Goal: Task Accomplishment & Management: Manage account settings

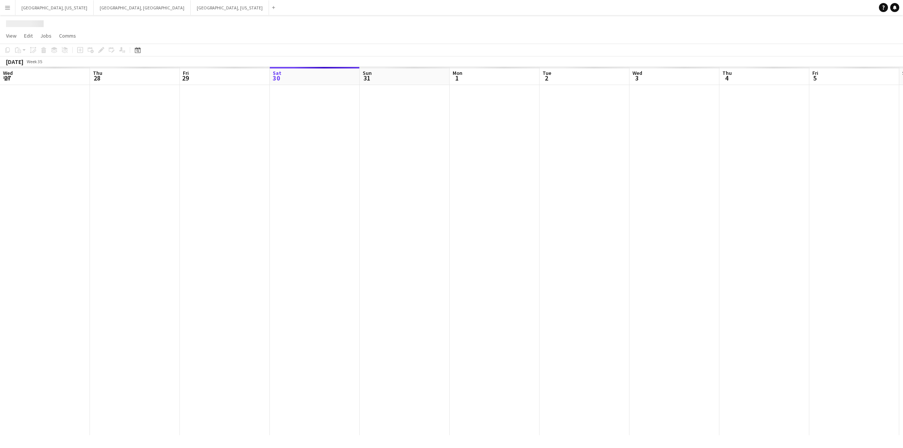
scroll to position [0, 179]
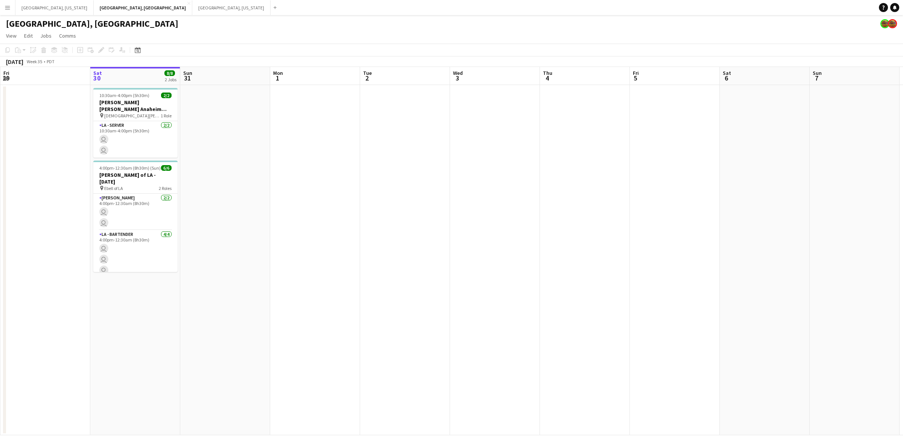
click at [0, 5] on button "Menu" at bounding box center [7, 7] width 15 height 15
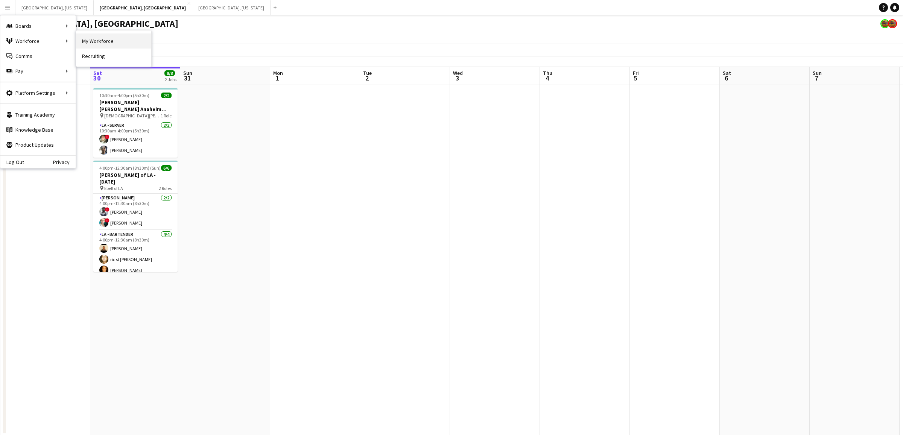
click at [100, 42] on link "My Workforce" at bounding box center [113, 40] width 75 height 15
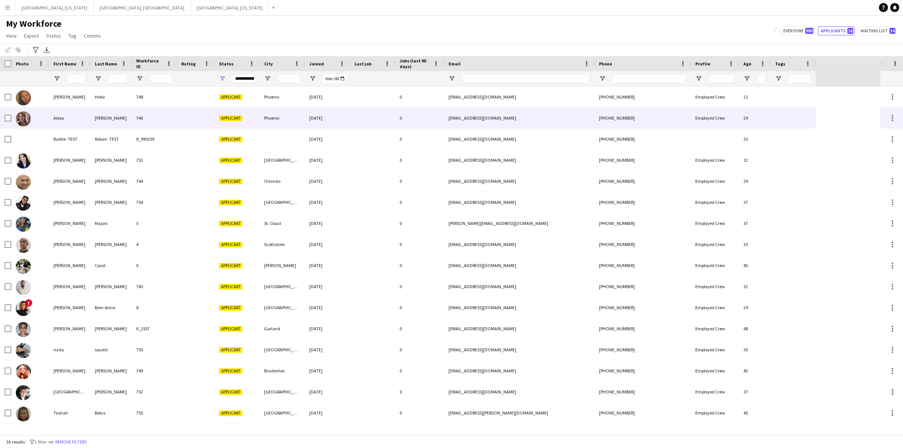
click at [94, 117] on div "[PERSON_NAME]" at bounding box center [110, 118] width 41 height 21
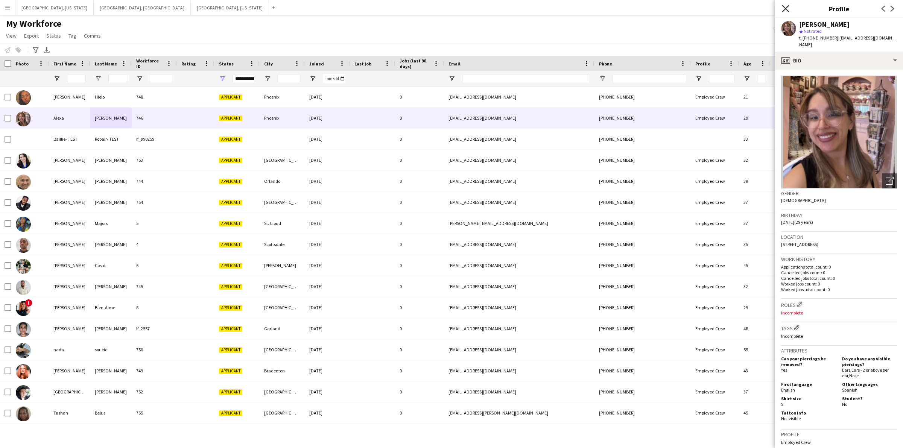
click at [782, 6] on icon "Close pop-in" at bounding box center [785, 8] width 7 height 7
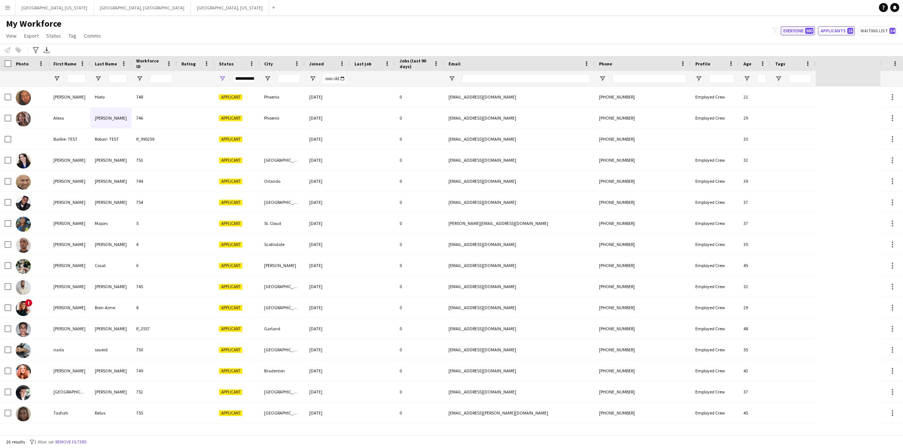
click at [796, 30] on button "Everyone 980" at bounding box center [797, 30] width 34 height 9
type input "**********"
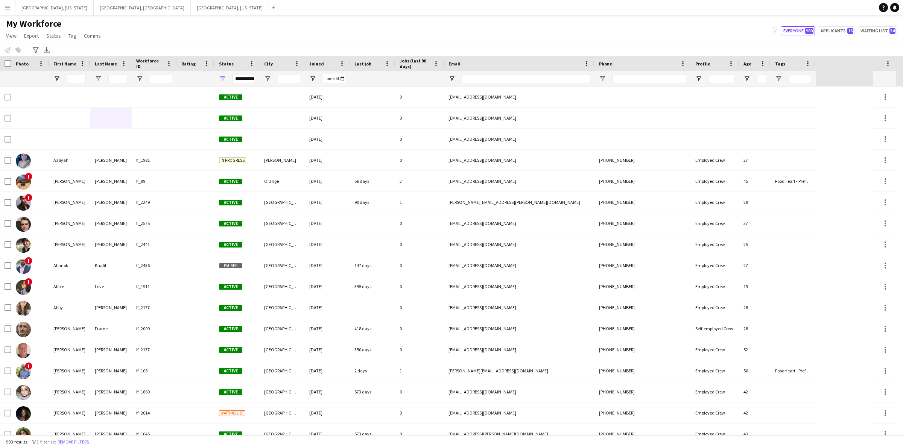
click at [77, 83] on div at bounding box center [76, 78] width 19 height 15
click at [77, 79] on input "First Name Filter Input" at bounding box center [76, 78] width 19 height 9
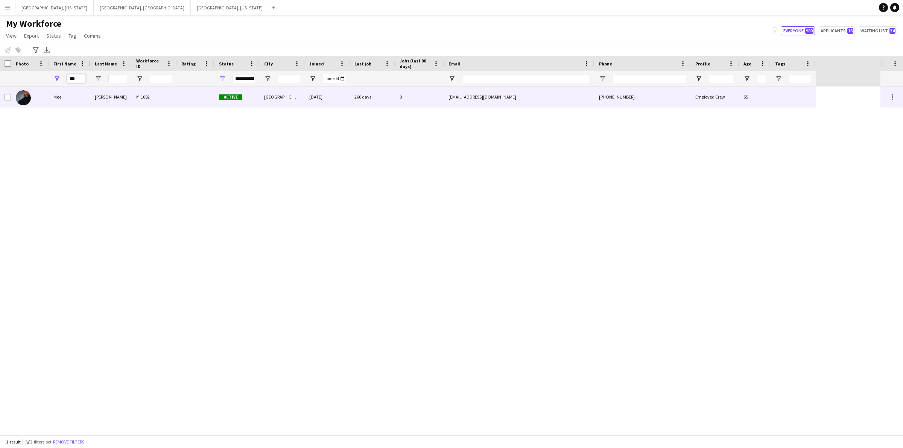
type input "***"
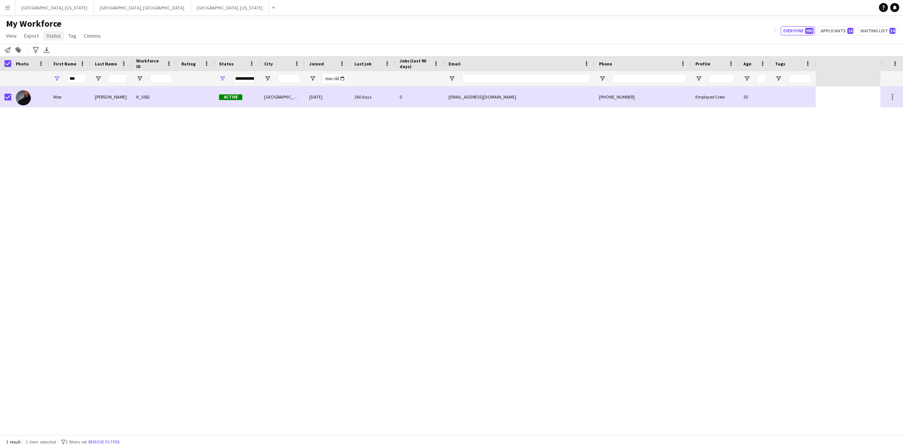
click at [51, 36] on span "Status" at bounding box center [53, 35] width 15 height 7
click at [59, 49] on link "Edit" at bounding box center [69, 52] width 53 height 16
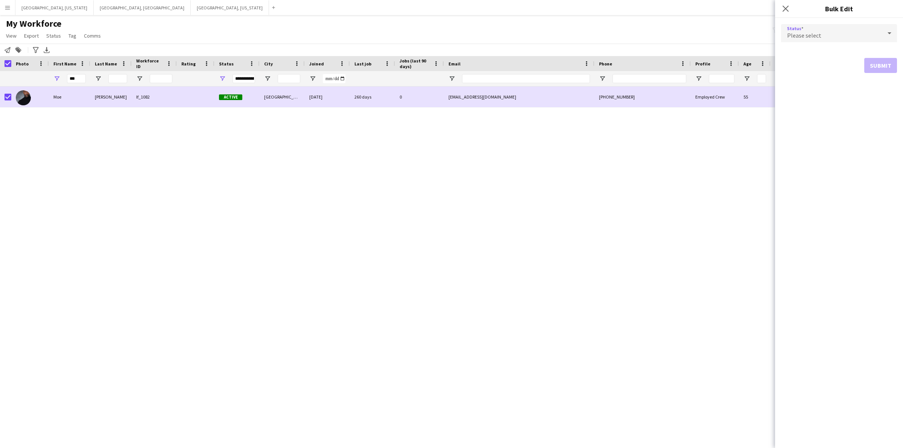
click at [862, 38] on div "Please select" at bounding box center [831, 33] width 101 height 18
click at [827, 112] on span "Suspended" at bounding box center [839, 108] width 104 height 7
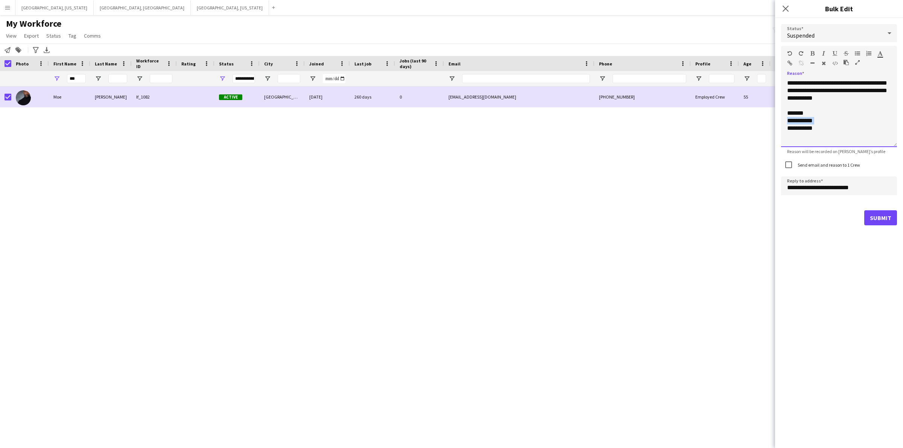
drag, startPoint x: 822, startPoint y: 121, endPoint x: 771, endPoint y: 125, distance: 50.9
click at [771, 125] on body "Menu Boards Boards Boards All jobs Status Workforce Workforce My Workforce Recr…" at bounding box center [451, 224] width 903 height 448
click at [827, 119] on div "**********" at bounding box center [839, 113] width 116 height 68
drag, startPoint x: 817, startPoint y: 119, endPoint x: 782, endPoint y: 123, distance: 35.9
click at [782, 123] on div "**********" at bounding box center [839, 113] width 116 height 68
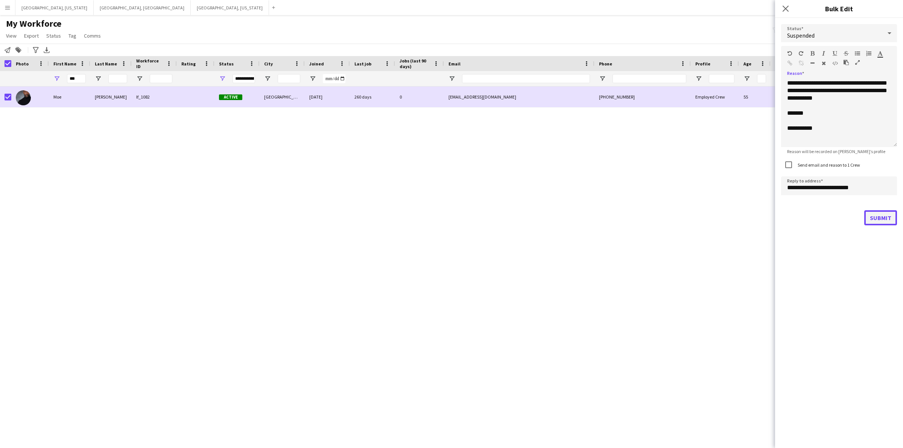
click at [892, 211] on button "Submit" at bounding box center [880, 217] width 33 height 15
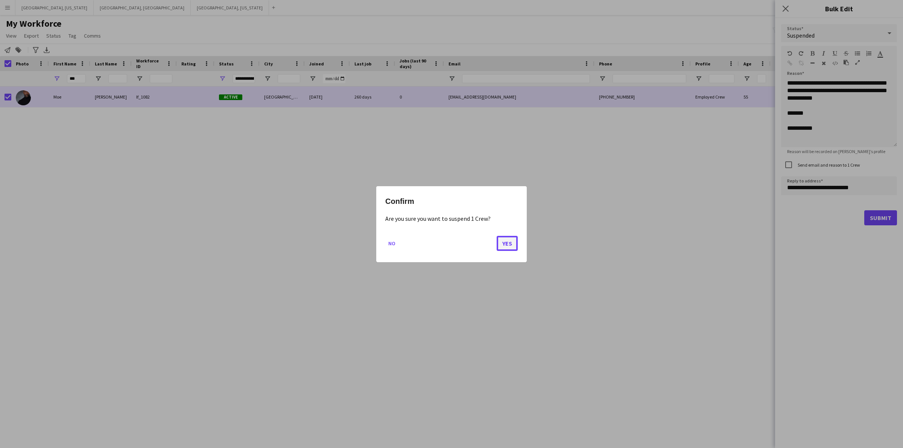
click at [505, 243] on button "Yes" at bounding box center [506, 242] width 21 height 15
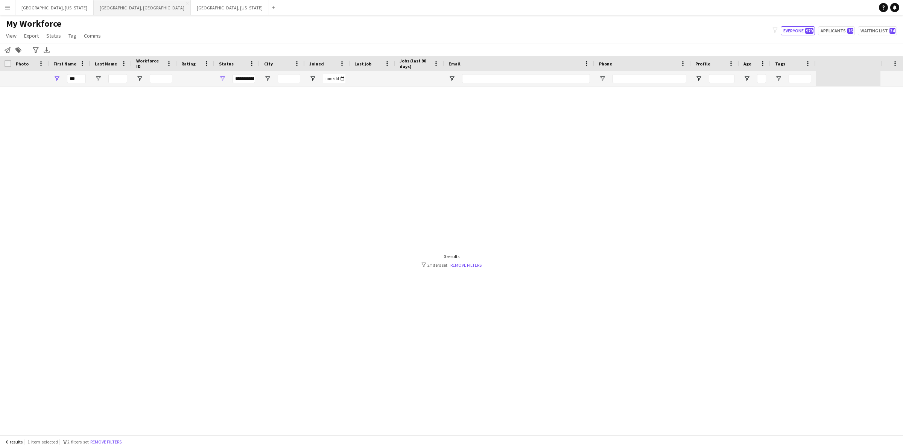
click at [94, 5] on button "[GEOGRAPHIC_DATA], [GEOGRAPHIC_DATA] Close" at bounding box center [142, 7] width 97 height 15
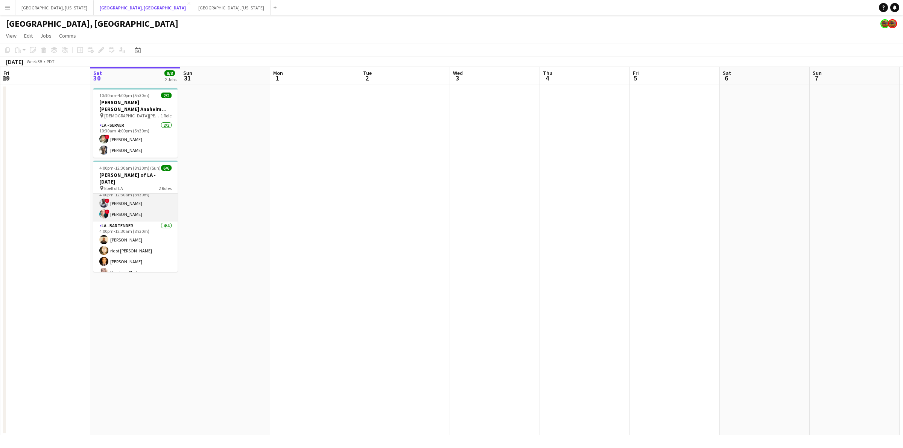
scroll to position [10, 0]
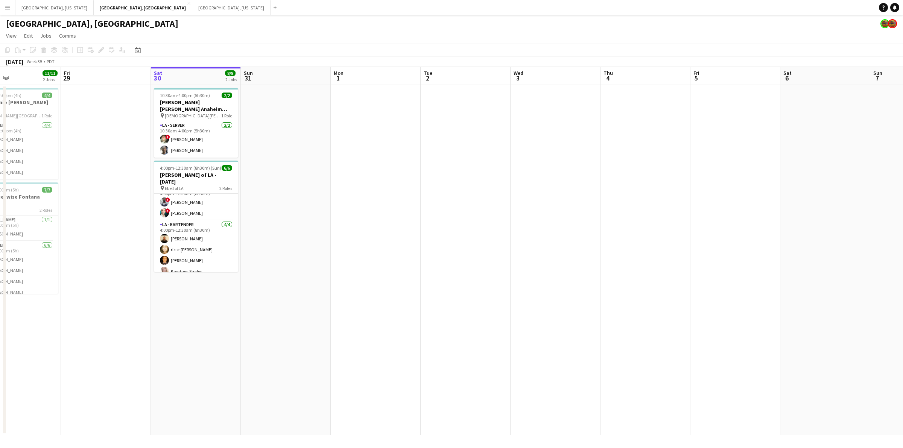
drag, startPoint x: 63, startPoint y: 192, endPoint x: 213, endPoint y: 178, distance: 151.1
click at [213, 178] on app-calendar-viewport "Tue 26 Wed 27 Thu 28 11/11 2 Jobs Fri 29 Sat 30 8/8 2 Jobs Sun 31 Mon 1 Tue 2 W…" at bounding box center [451, 251] width 903 height 368
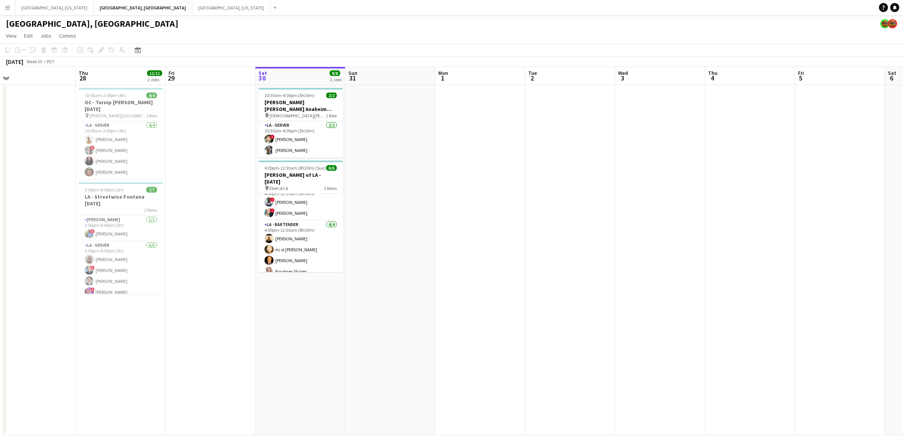
drag, startPoint x: 208, startPoint y: 184, endPoint x: 301, endPoint y: 170, distance: 94.2
click at [301, 170] on app-calendar-viewport "Mon 25 Tue 26 Wed 27 Thu 28 11/11 2 Jobs Fri 29 Sat 30 8/8 2 Jobs Sun 31 Mon 1 …" at bounding box center [451, 251] width 903 height 368
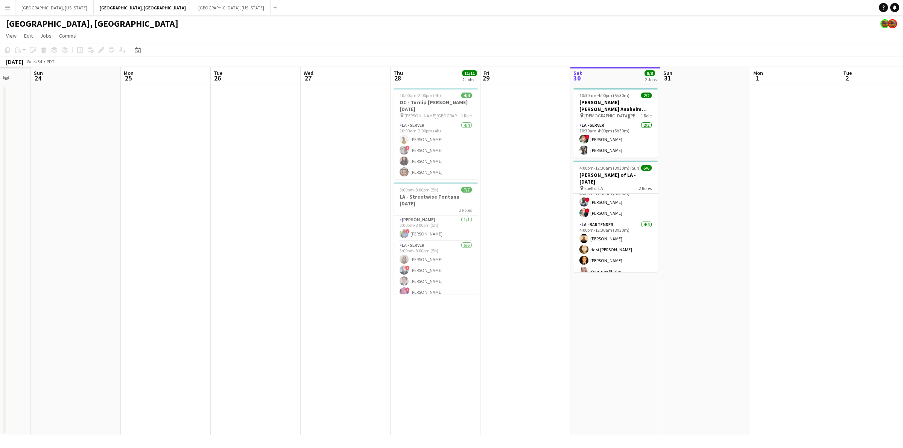
drag, startPoint x: 55, startPoint y: 167, endPoint x: 243, endPoint y: 164, distance: 187.7
click at [243, 164] on app-calendar-viewport "Fri 22 Sat 23 Sun 24 Mon 25 Tue 26 Wed 27 Thu 28 11/11 2 Jobs Fri 29 Sat 30 8/8…" at bounding box center [451, 251] width 903 height 368
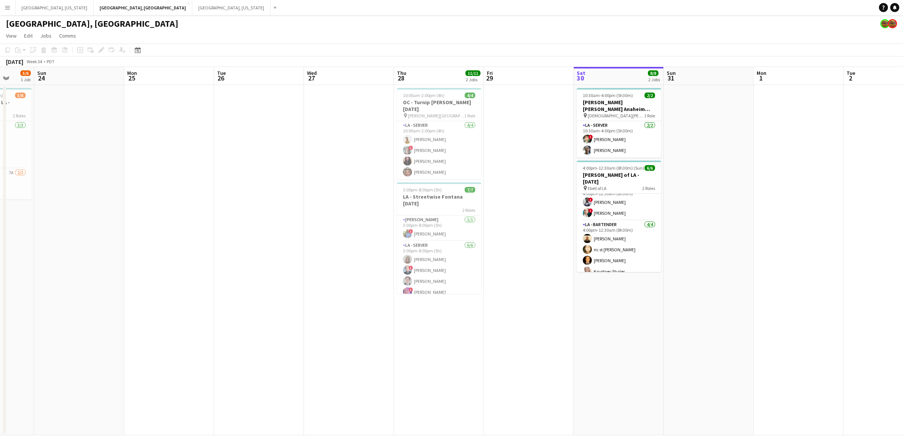
scroll to position [0, 225]
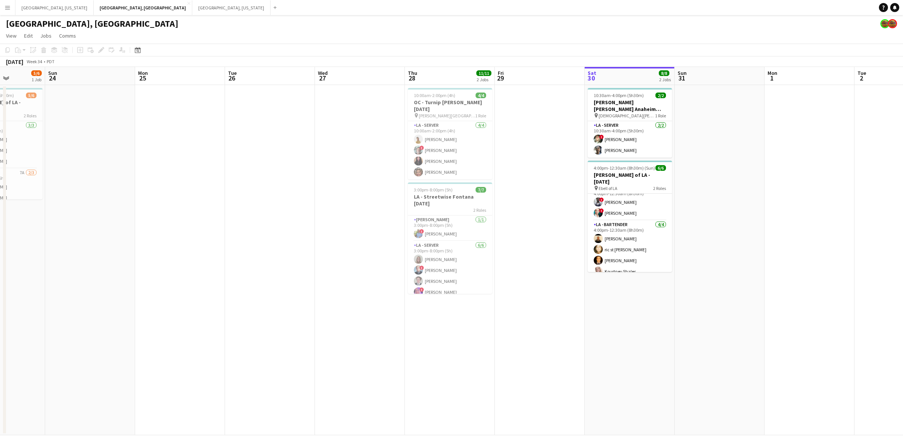
drag, startPoint x: 401, startPoint y: 176, endPoint x: 391, endPoint y: 176, distance: 10.2
click at [402, 176] on app-calendar-viewport "Thu 21 13/13 2 Jobs Fri 22 9/10 1 Job Sat 23 5/6 1 Job Sun 24 Mon 25 Tue 26 Wed…" at bounding box center [451, 251] width 903 height 368
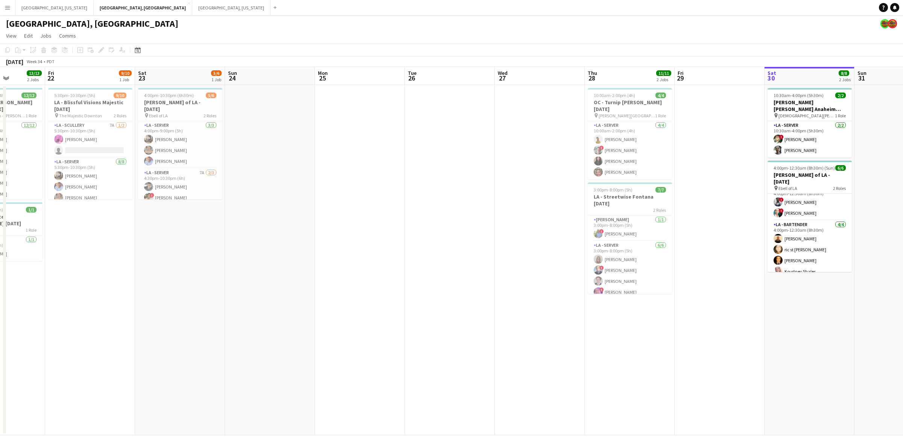
drag, startPoint x: 8, startPoint y: 3, endPoint x: 2, endPoint y: 4, distance: 5.5
click at [5, 3] on button "Menu" at bounding box center [7, 7] width 15 height 15
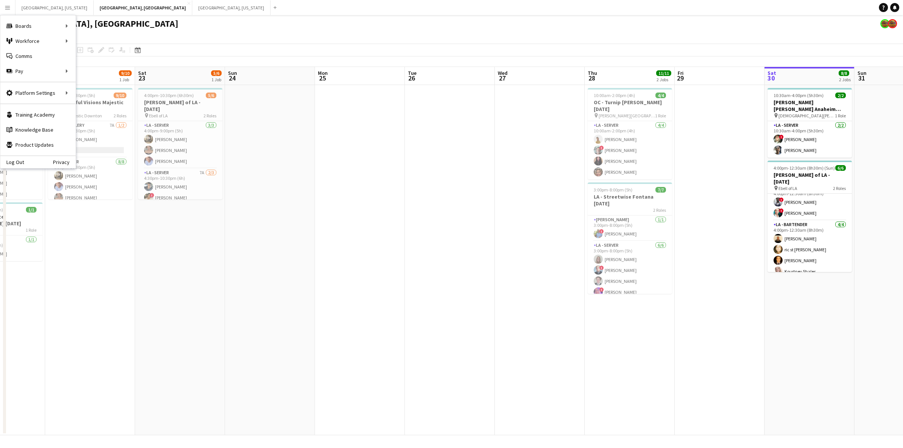
click at [382, 311] on app-date-cell at bounding box center [360, 260] width 90 height 350
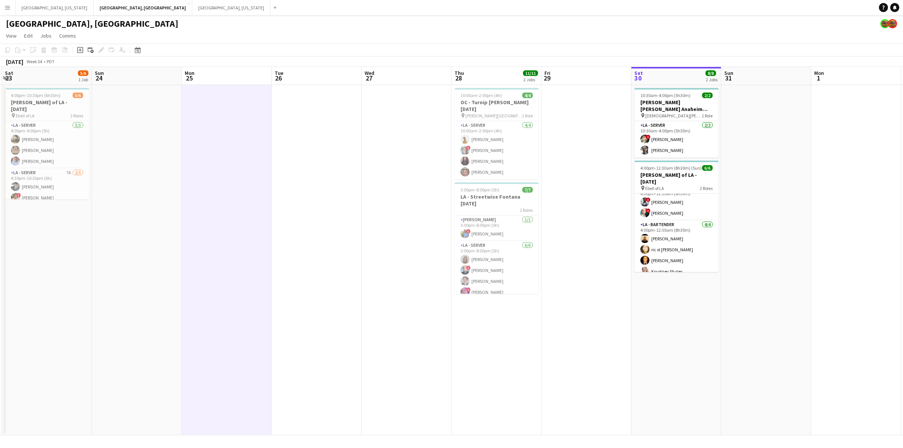
drag, startPoint x: 302, startPoint y: 263, endPoint x: 224, endPoint y: 263, distance: 78.2
click at [224, 263] on app-calendar-viewport "Wed 20 Thu 21 13/13 2 Jobs Fri 22 9/10 1 Job Sat 23 5/6 1 Job Sun 24 Mon 25 Tue…" at bounding box center [451, 251] width 903 height 368
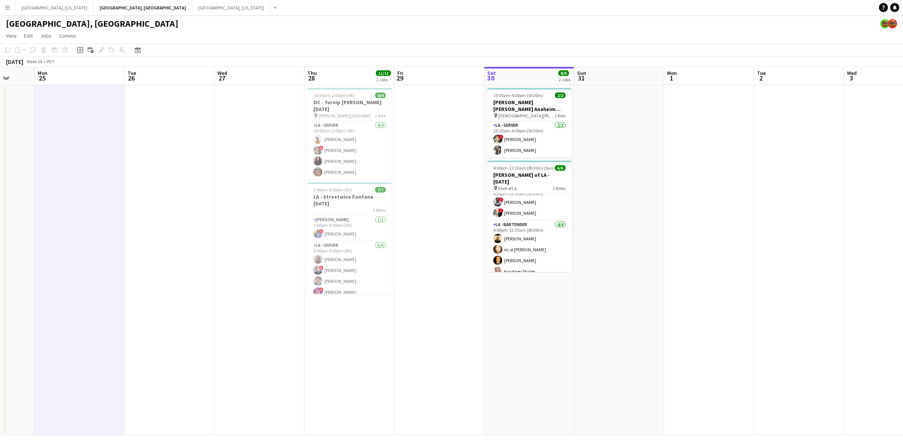
drag, startPoint x: 453, startPoint y: 290, endPoint x: 422, endPoint y: 295, distance: 32.0
click at [422, 294] on app-calendar-viewport "Fri 22 9/10 1 Job Sat 23 5/6 1 Job Sun 24 Mon 25 Tue 26 Wed 27 Thu 28 11/11 2 J…" at bounding box center [451, 251] width 903 height 368
